Goal: Navigation & Orientation: Find specific page/section

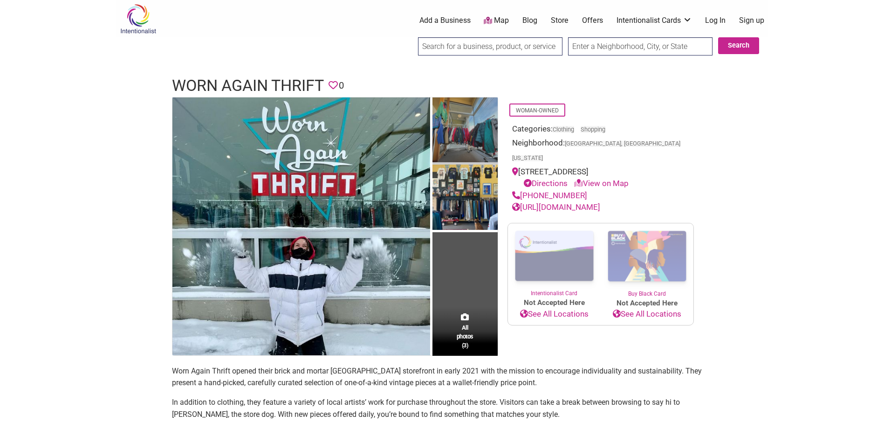
click at [468, 125] on img at bounding box center [465, 131] width 65 height 68
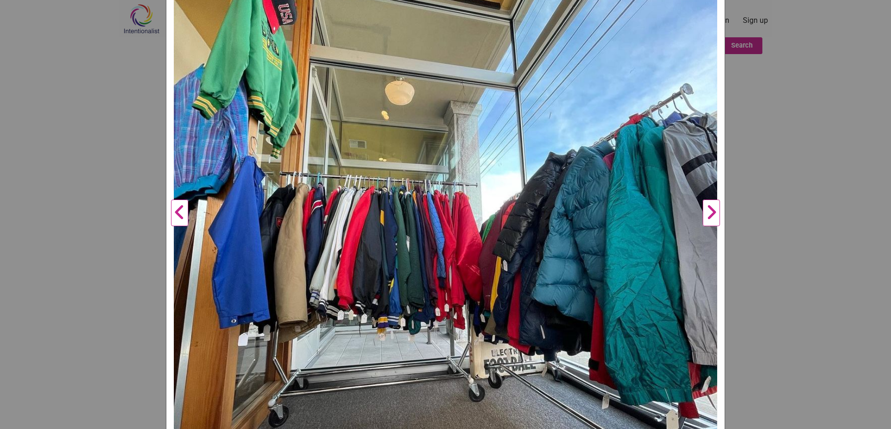
scroll to position [186, 0]
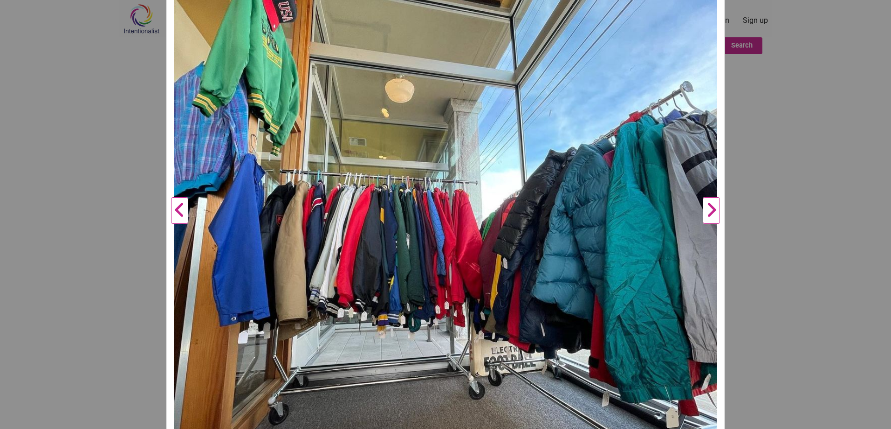
click at [710, 213] on button "Next" at bounding box center [712, 210] width 26 height 551
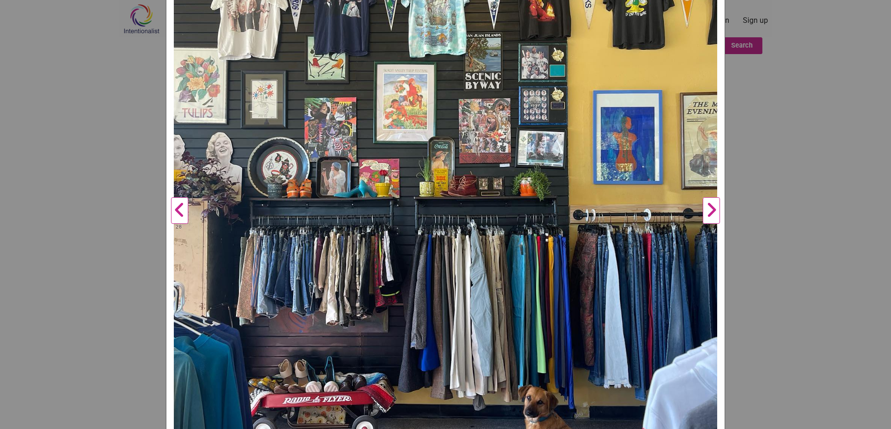
click at [710, 213] on button "Next" at bounding box center [712, 210] width 26 height 551
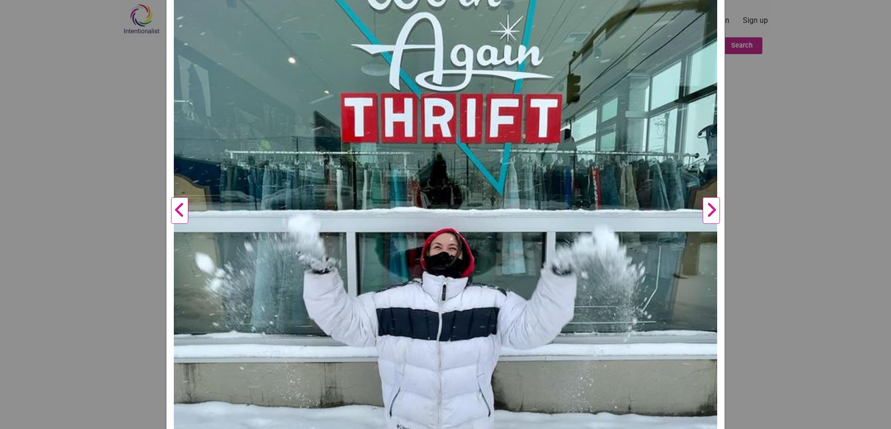
click at [710, 213] on button "Next" at bounding box center [712, 210] width 26 height 551
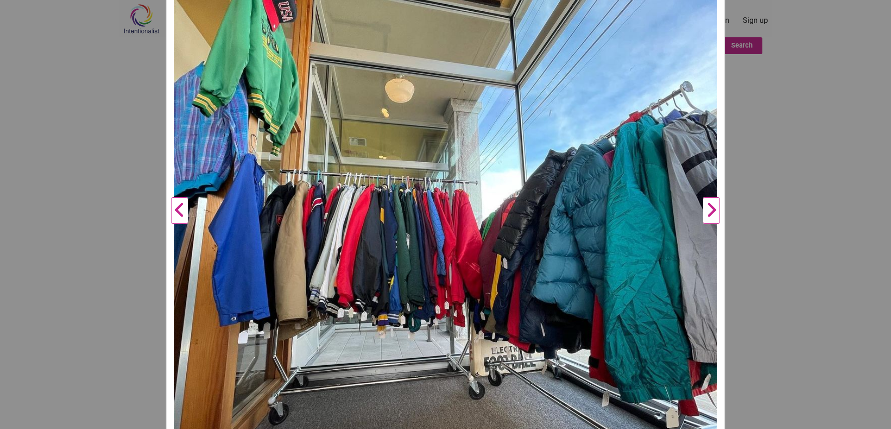
click at [710, 213] on button "Next" at bounding box center [712, 210] width 26 height 551
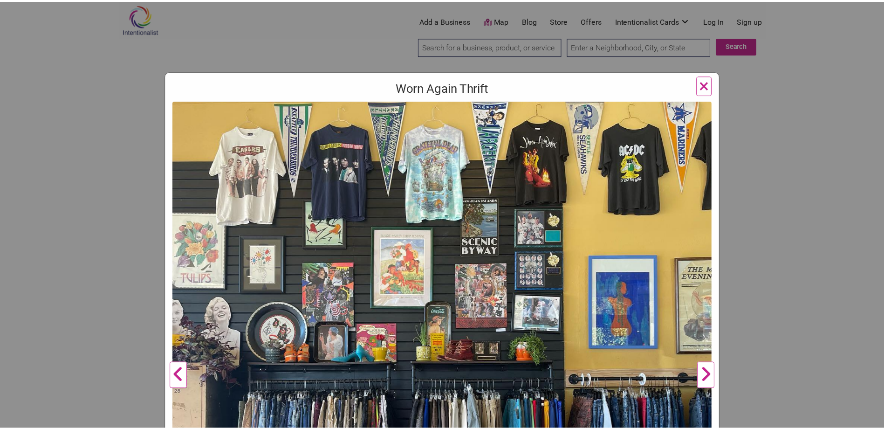
scroll to position [0, 0]
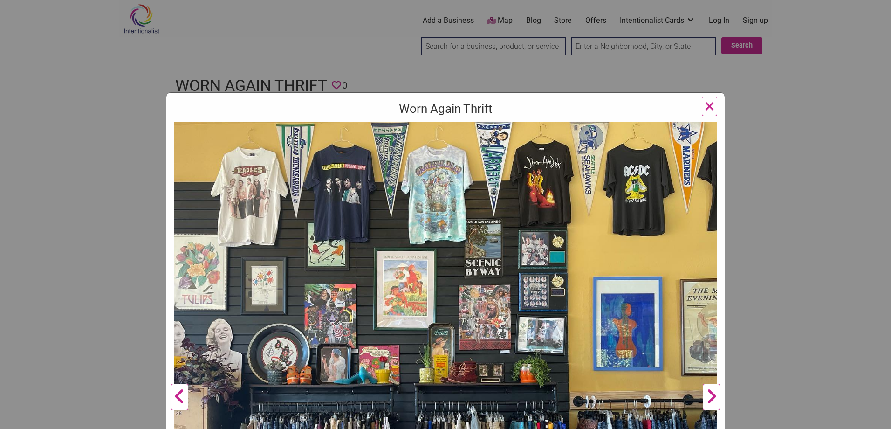
click at [705, 108] on span "×" at bounding box center [710, 106] width 10 height 22
